Goal: Task Accomplishment & Management: Use online tool/utility

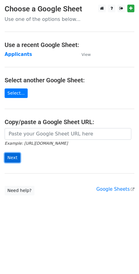
click at [14, 158] on input "Next" at bounding box center [13, 158] width 16 height 10
click at [22, 55] on strong "Applicants" at bounding box center [18, 55] width 27 height 6
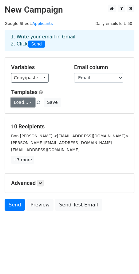
click at [30, 102] on link "Load..." at bounding box center [23, 103] width 24 height 10
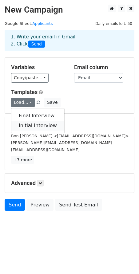
click at [25, 124] on link "Initial Interview" at bounding box center [37, 126] width 53 height 10
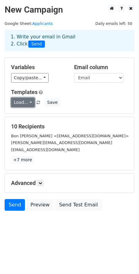
click at [30, 101] on link "Load..." at bounding box center [23, 103] width 24 height 10
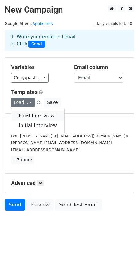
click at [30, 111] on link "Final Interview" at bounding box center [37, 116] width 53 height 10
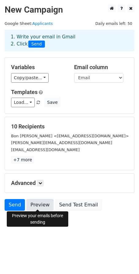
click at [38, 207] on link "Preview" at bounding box center [39, 205] width 27 height 12
click at [35, 208] on link "Preview" at bounding box center [39, 205] width 27 height 12
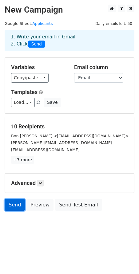
click at [12, 205] on link "Send" at bounding box center [15, 205] width 20 height 12
